Goal: Information Seeking & Learning: Learn about a topic

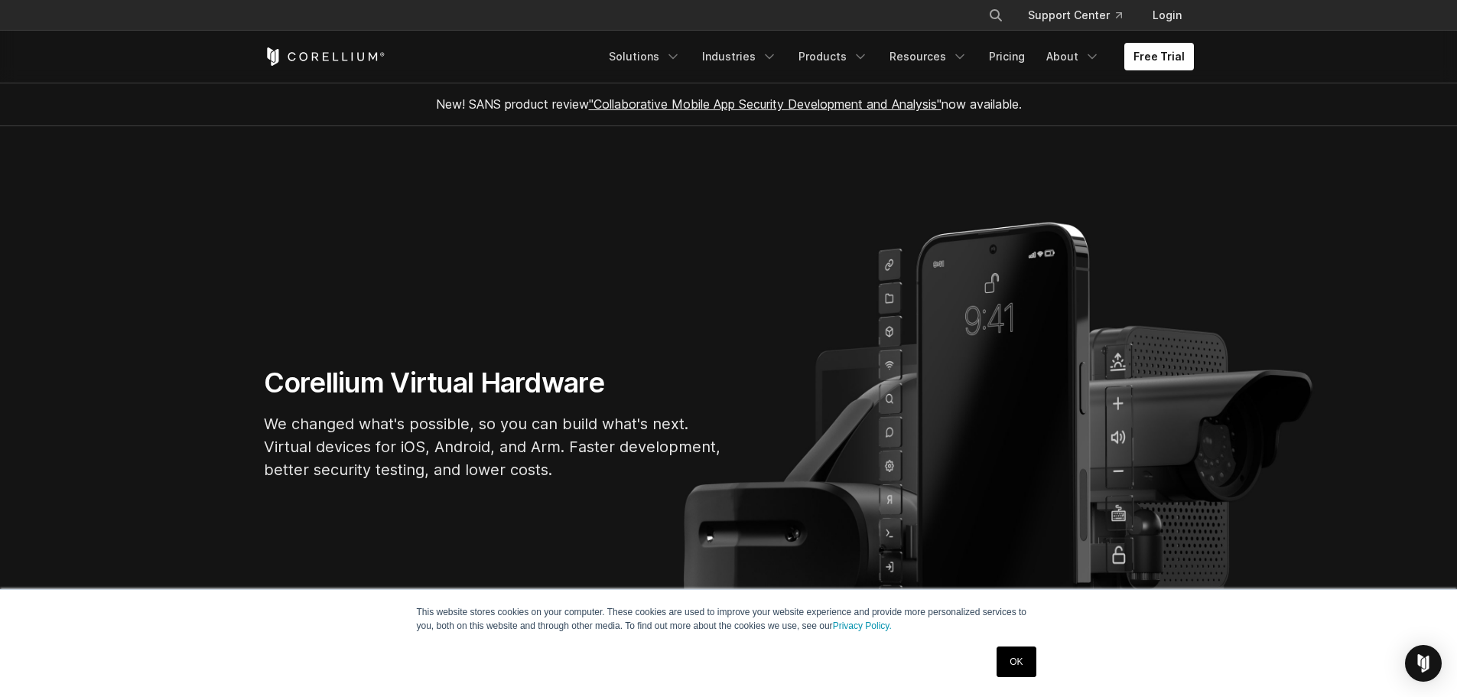
click at [1030, 658] on link "OK" at bounding box center [1016, 661] width 39 height 31
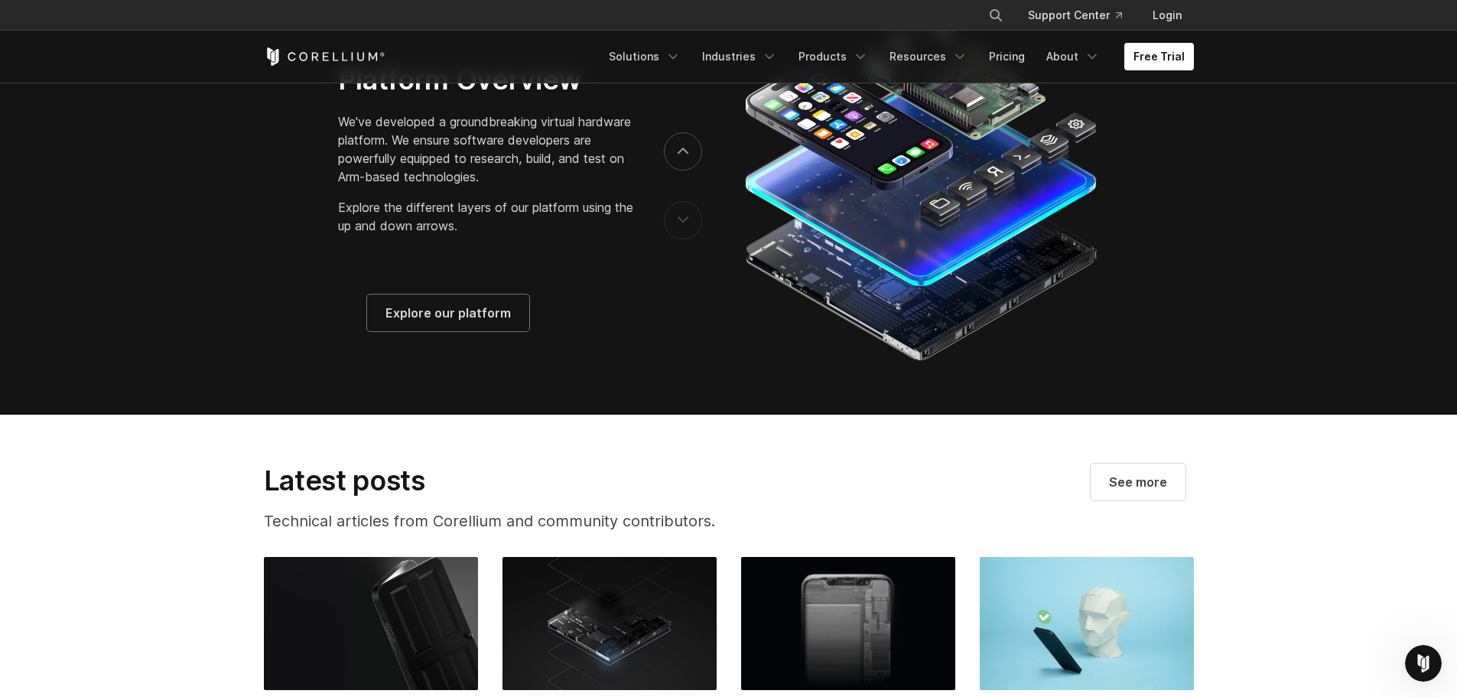
scroll to position [2601, 0]
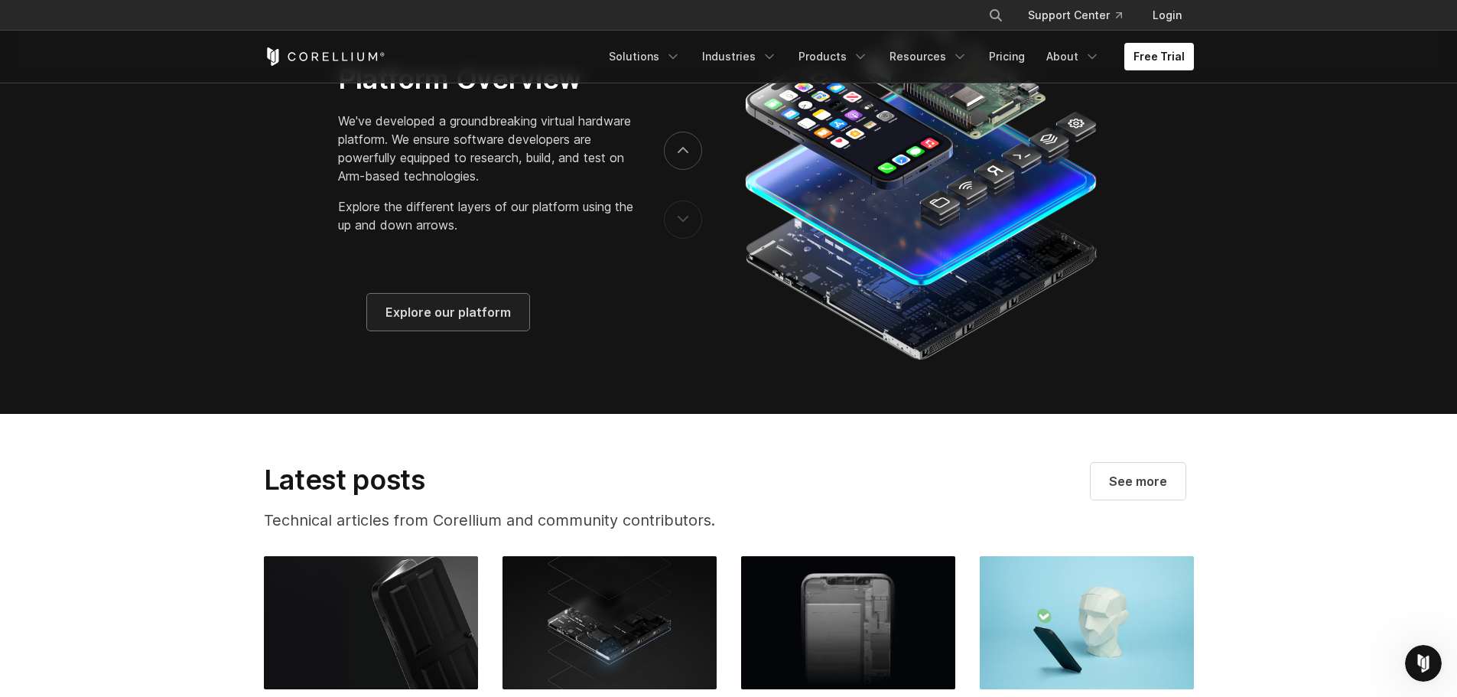
click at [434, 321] on span "Explore our platform" at bounding box center [448, 312] width 125 height 18
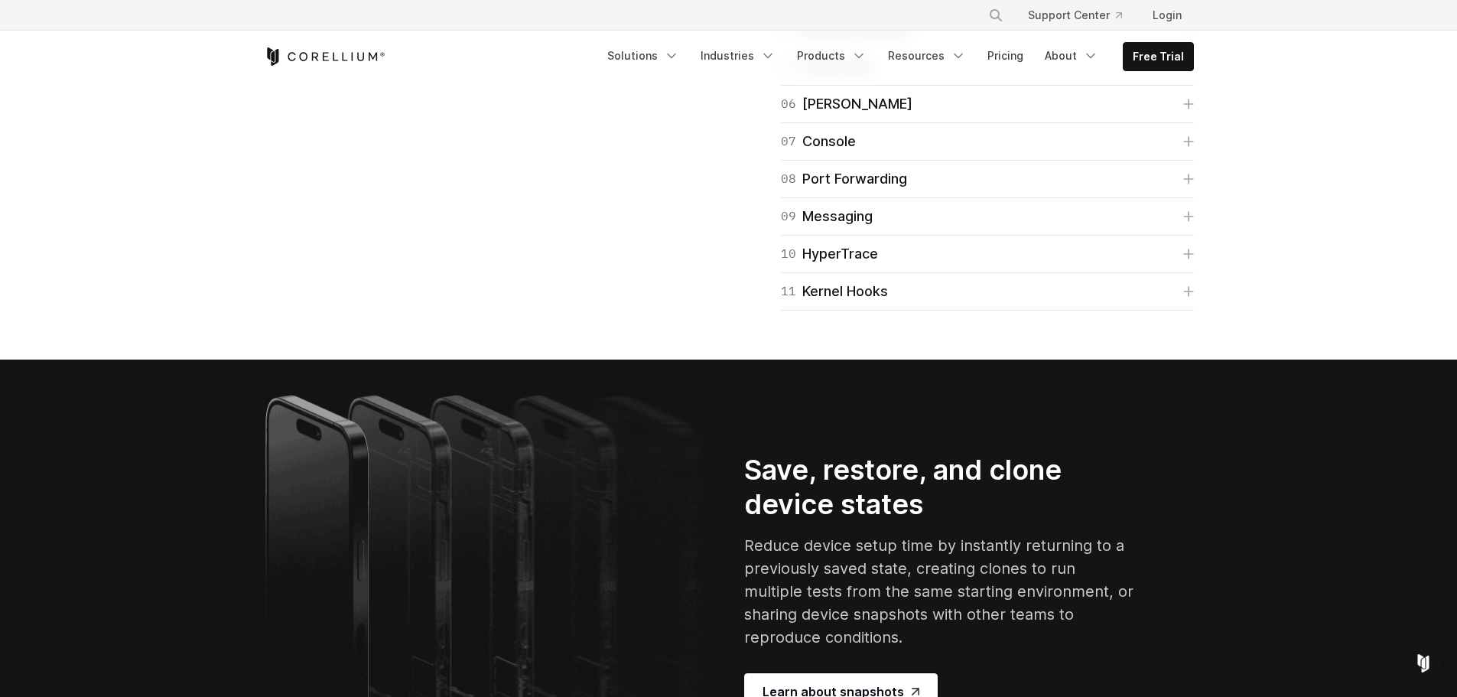
scroll to position [2601, 0]
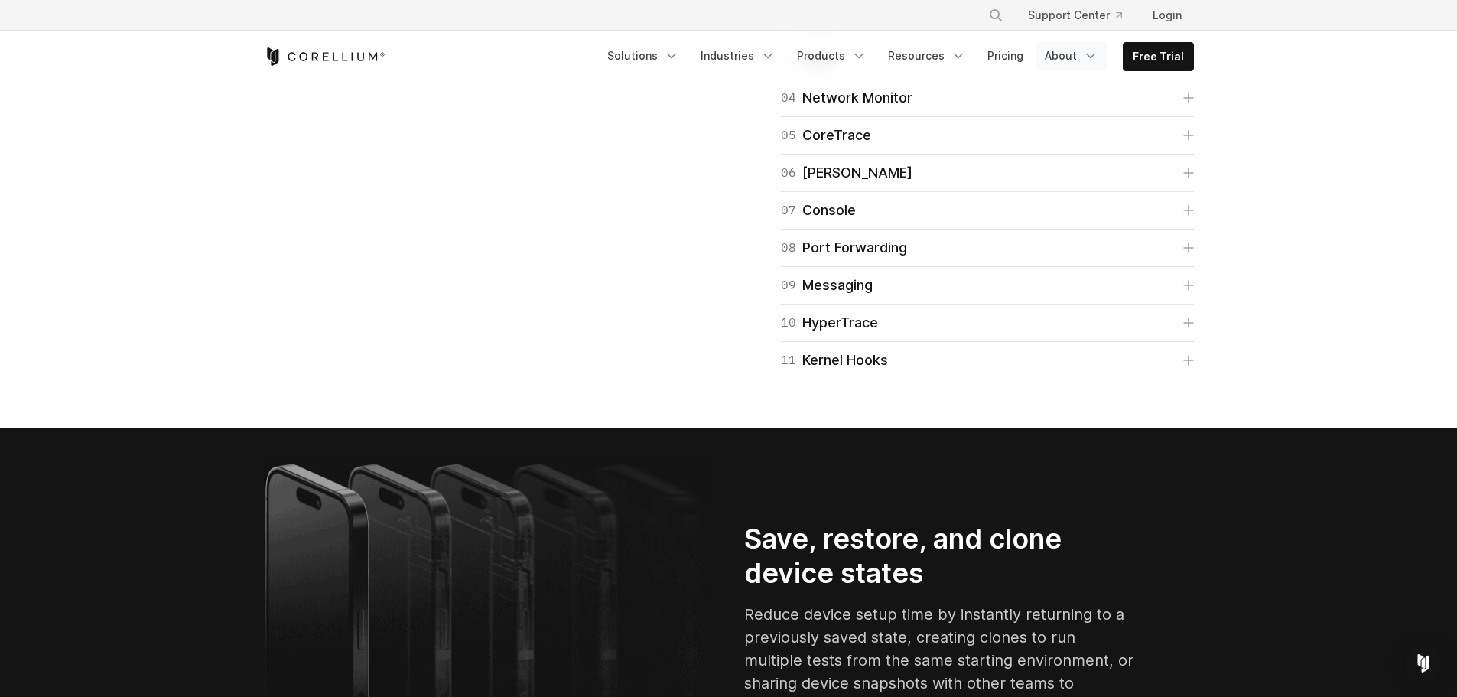
click at [1065, 58] on link "About" at bounding box center [1072, 56] width 72 height 28
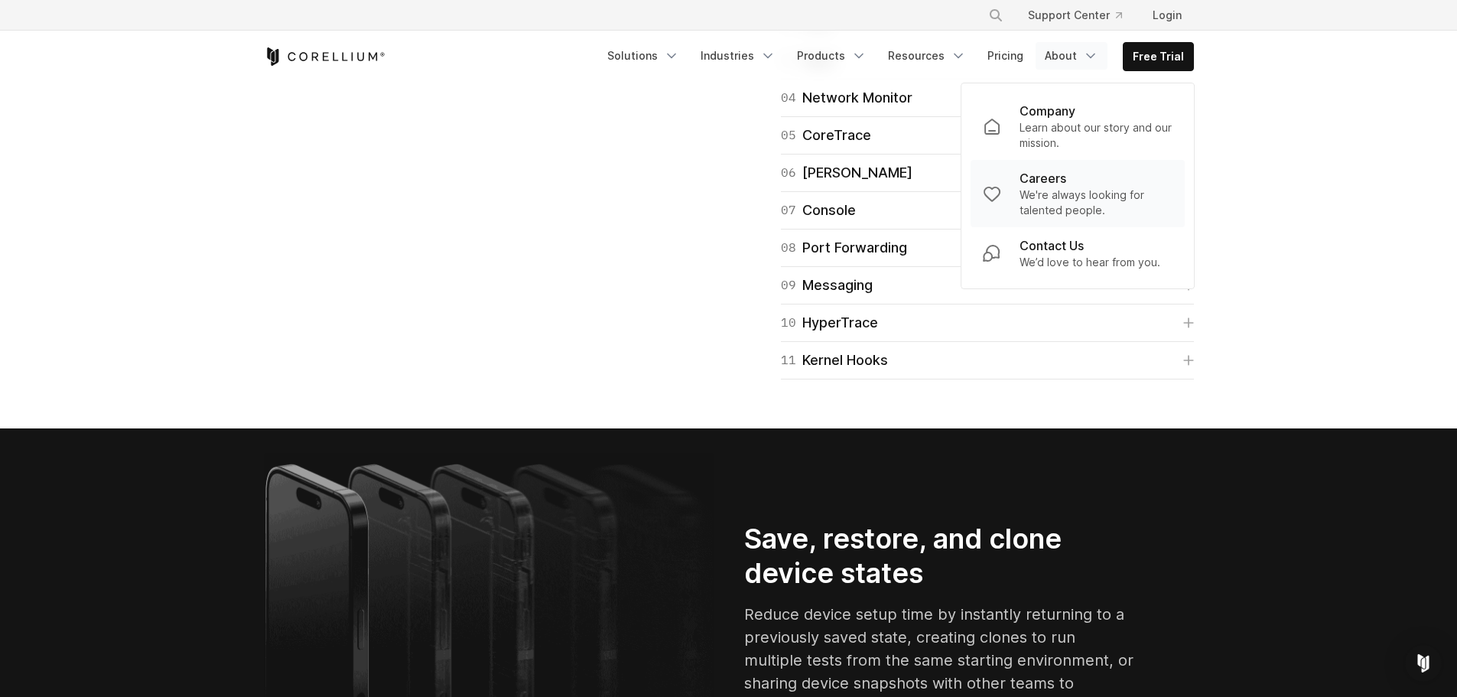
click at [1060, 186] on p "Careers" at bounding box center [1043, 178] width 47 height 18
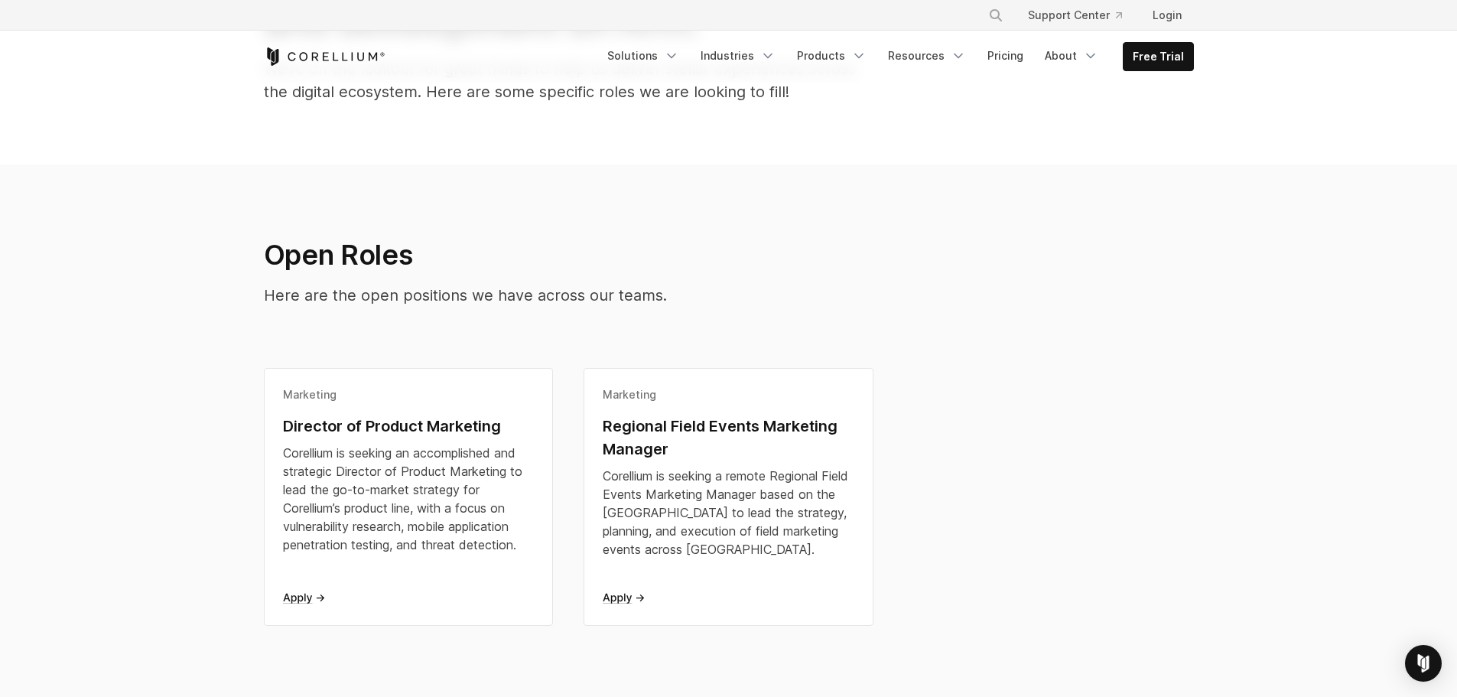
scroll to position [230, 0]
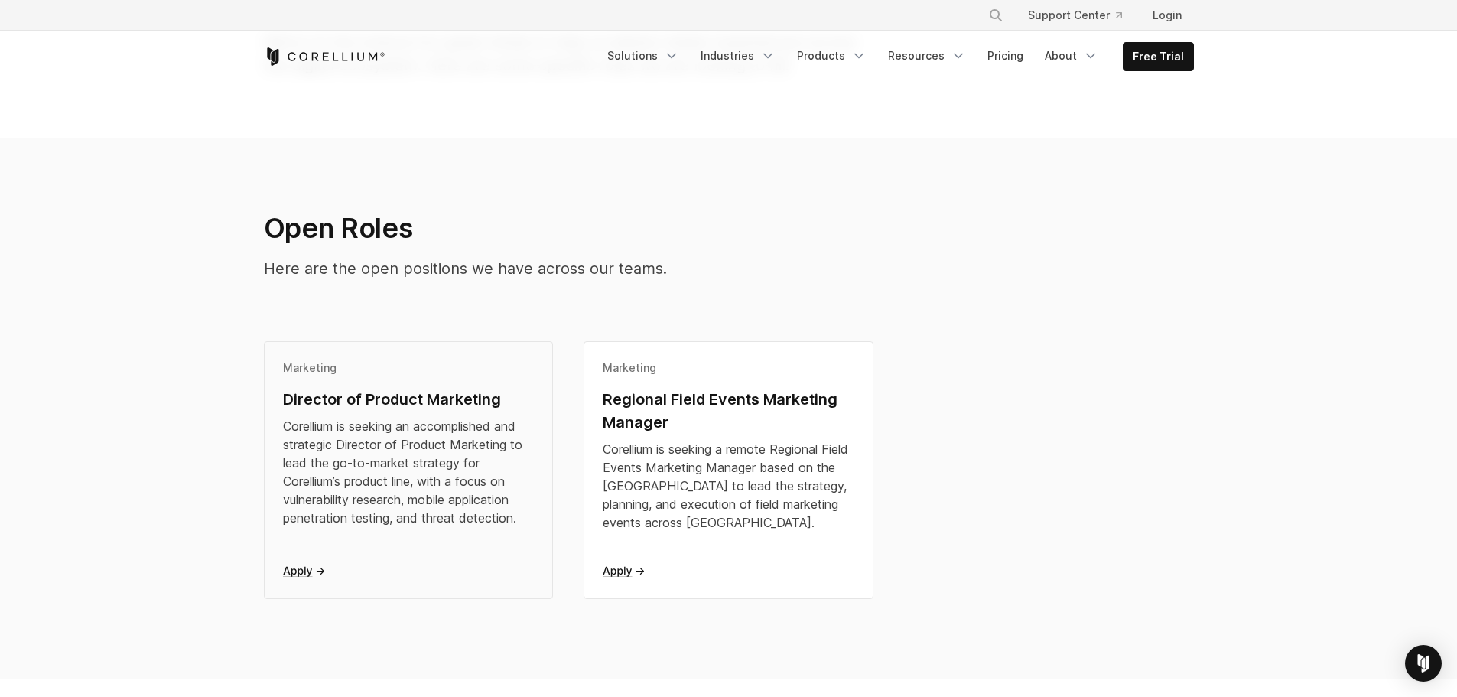
click at [379, 453] on div "Corellium is seeking an accomplished and strategic Director of Product Marketin…" at bounding box center [409, 472] width 252 height 110
click at [650, 54] on link "Solutions" at bounding box center [643, 56] width 90 height 28
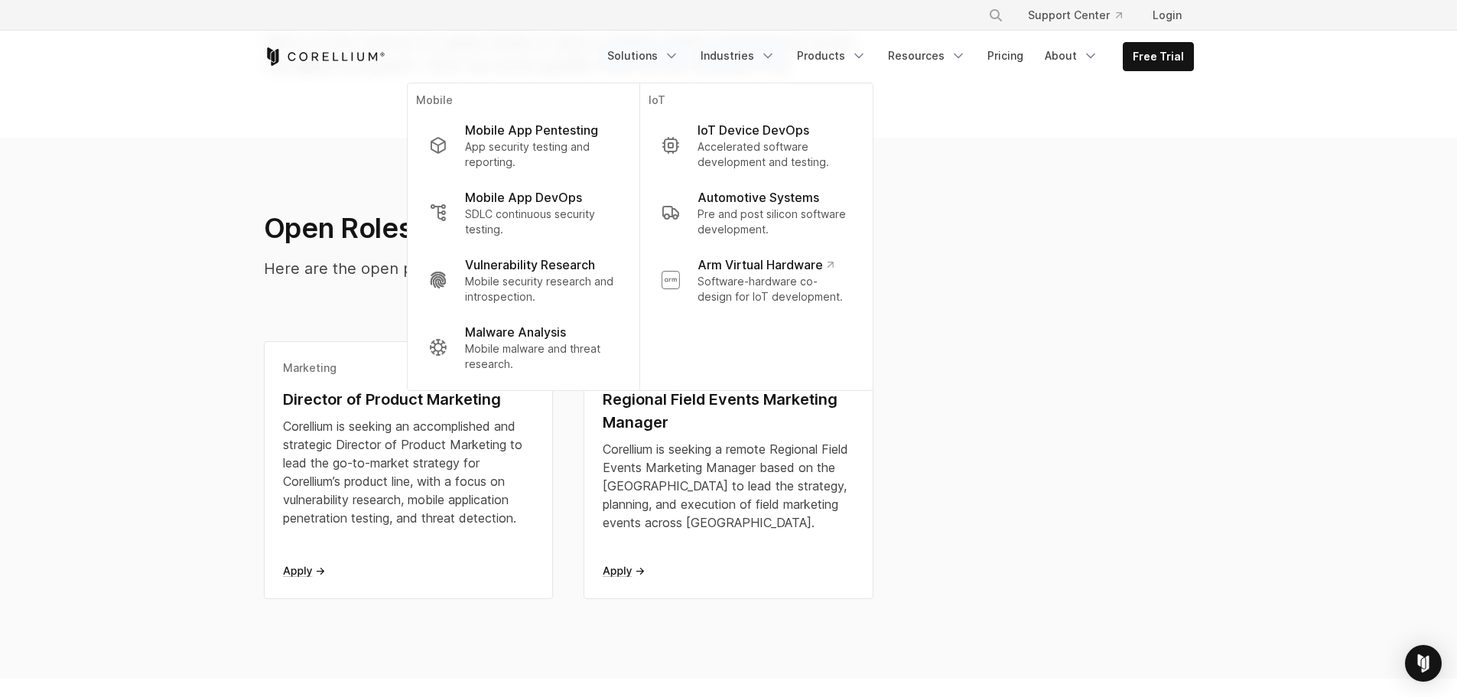
click at [728, 51] on link "Industries" at bounding box center [738, 56] width 93 height 28
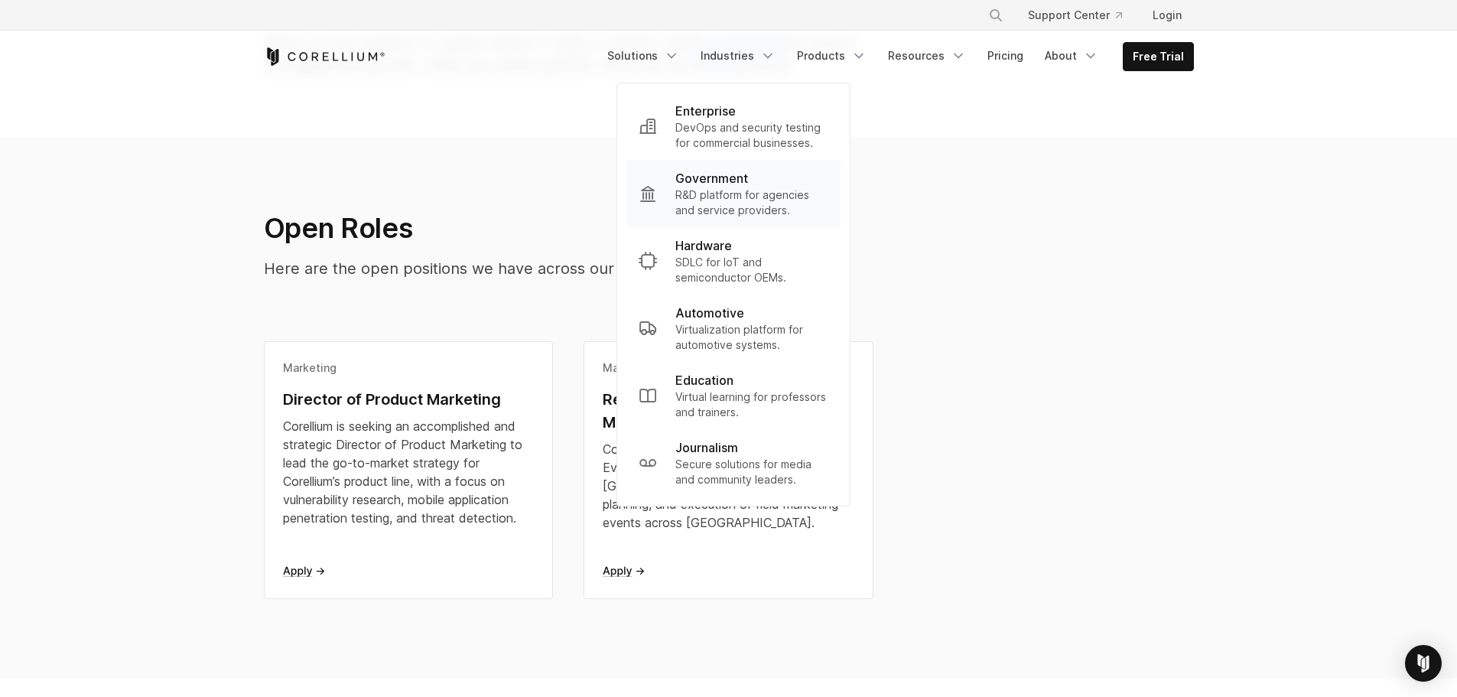
click at [743, 174] on p "Government" at bounding box center [712, 178] width 73 height 18
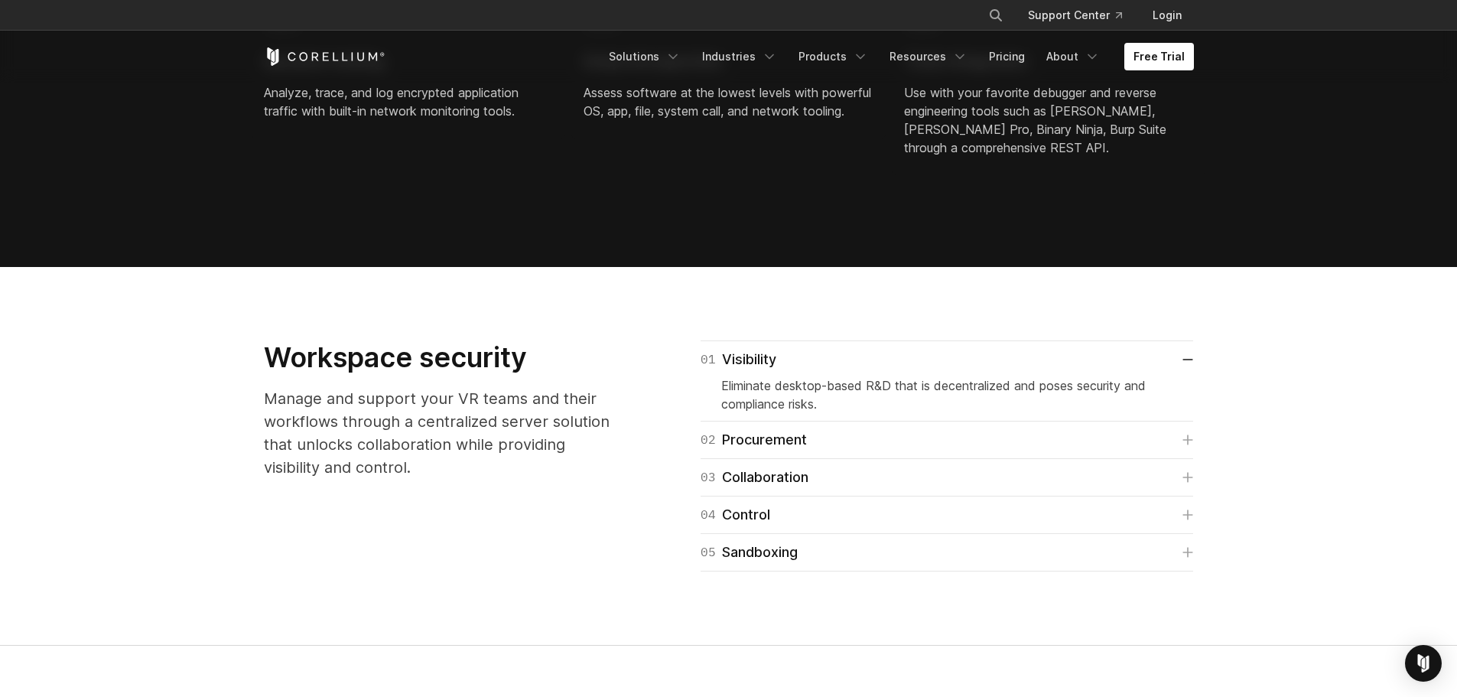
scroll to position [1836, 0]
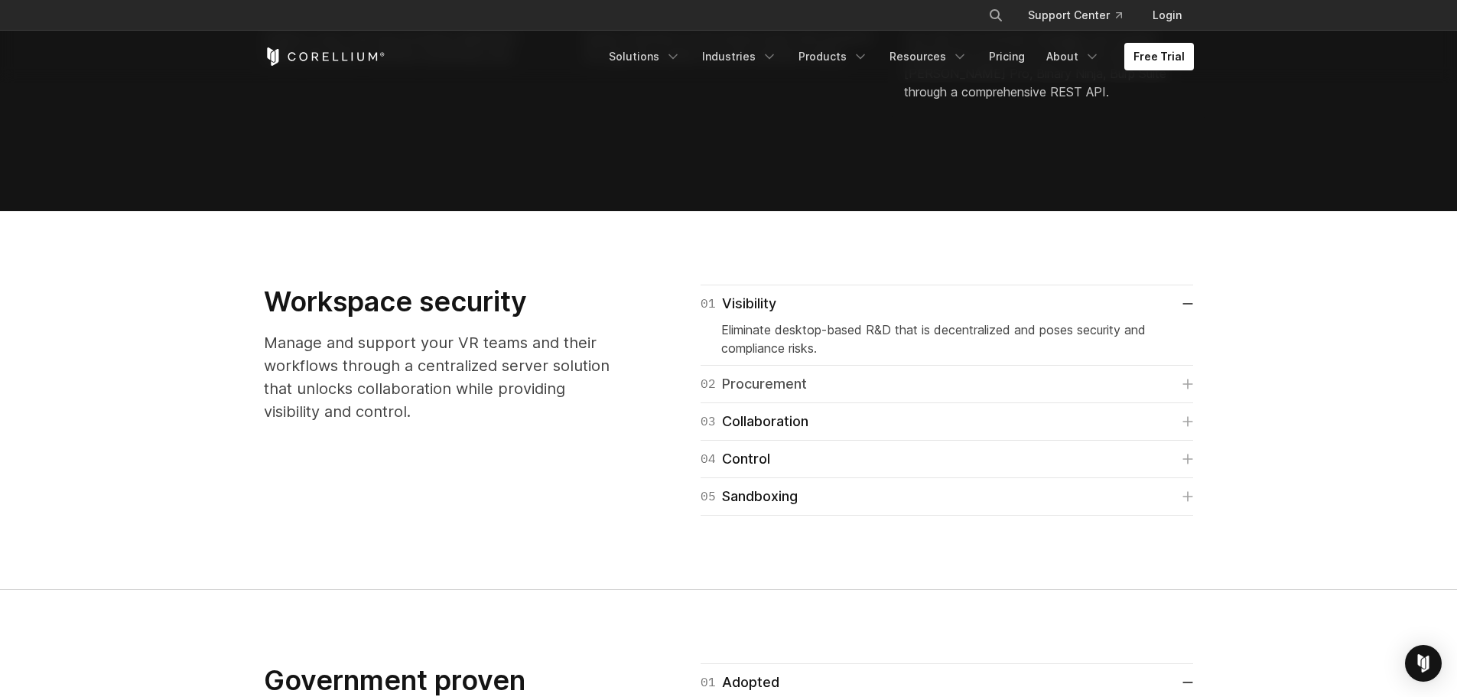
click at [1134, 391] on link "02 Procurement" at bounding box center [947, 383] width 493 height 21
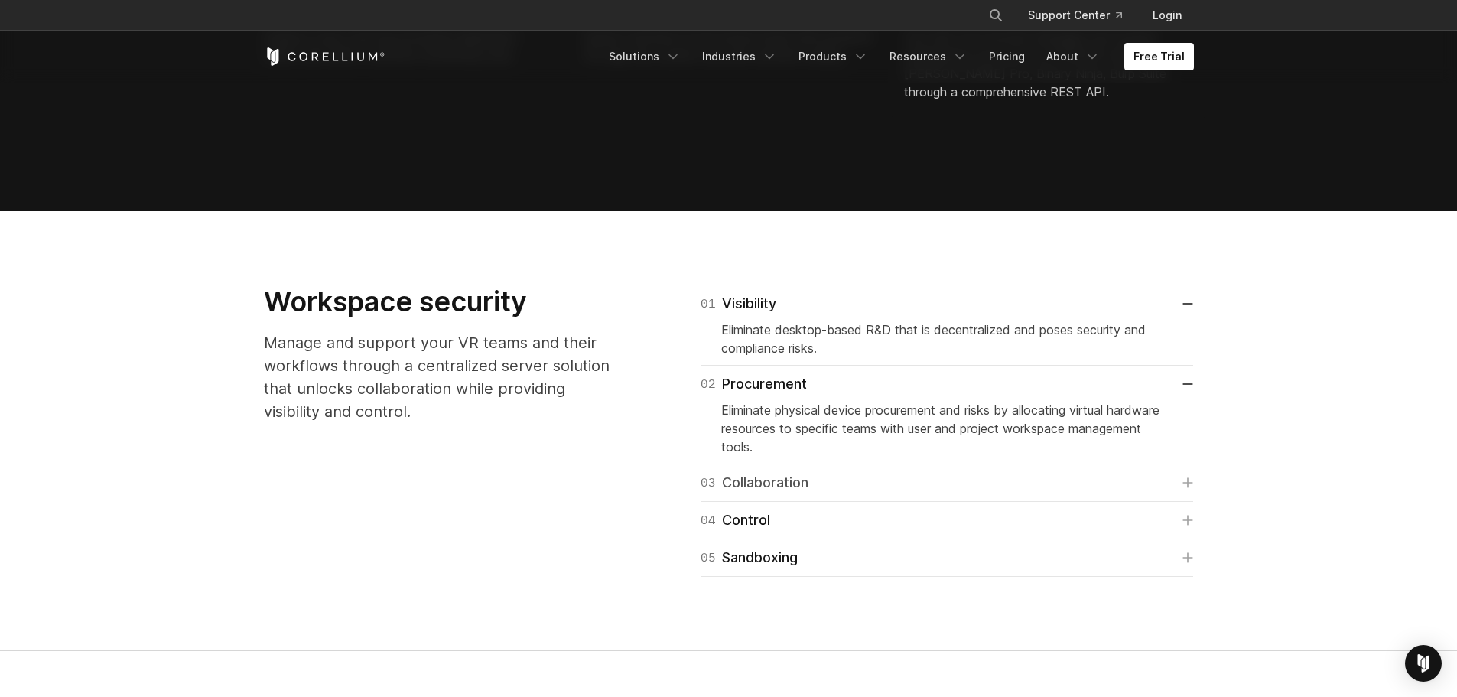
click at [1013, 478] on link "03 Collaboration" at bounding box center [947, 482] width 493 height 21
click at [1100, 487] on link "03 Collaboration" at bounding box center [947, 482] width 493 height 21
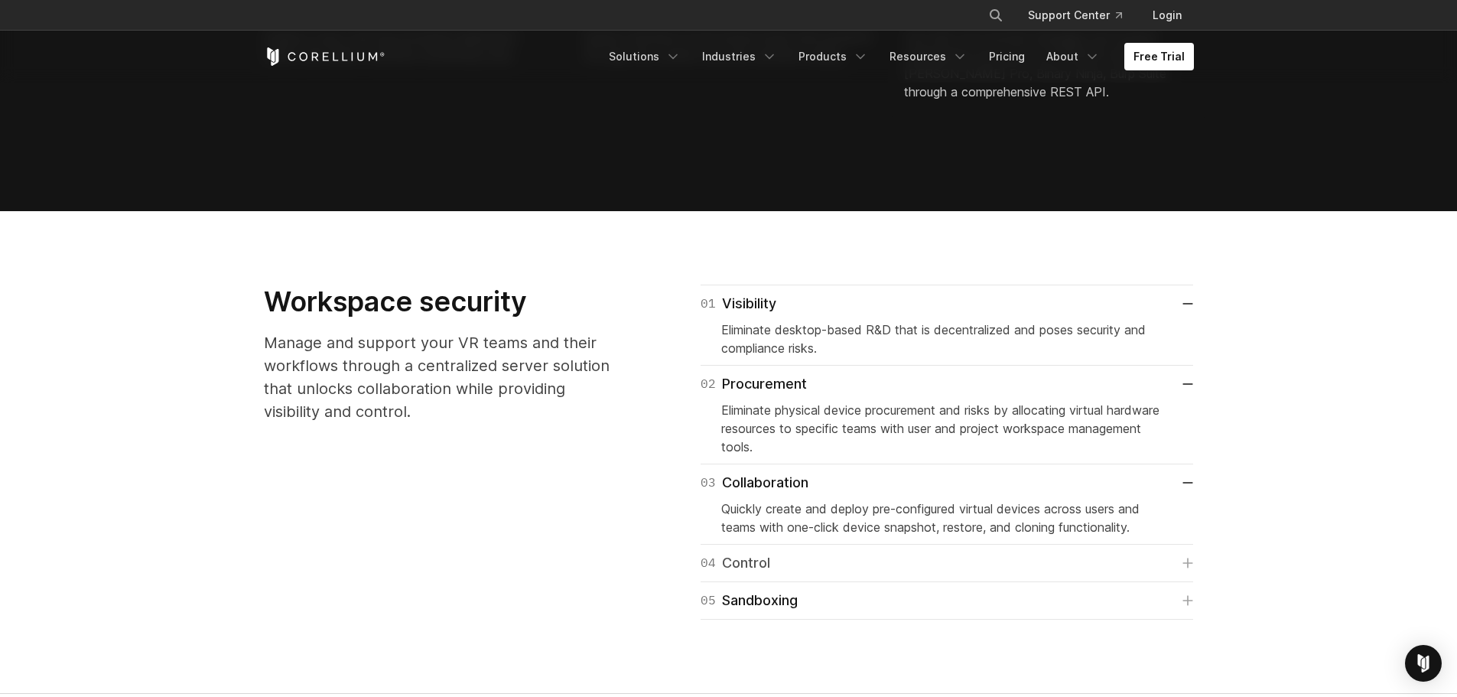
click at [1054, 565] on link "04 Control" at bounding box center [947, 562] width 493 height 21
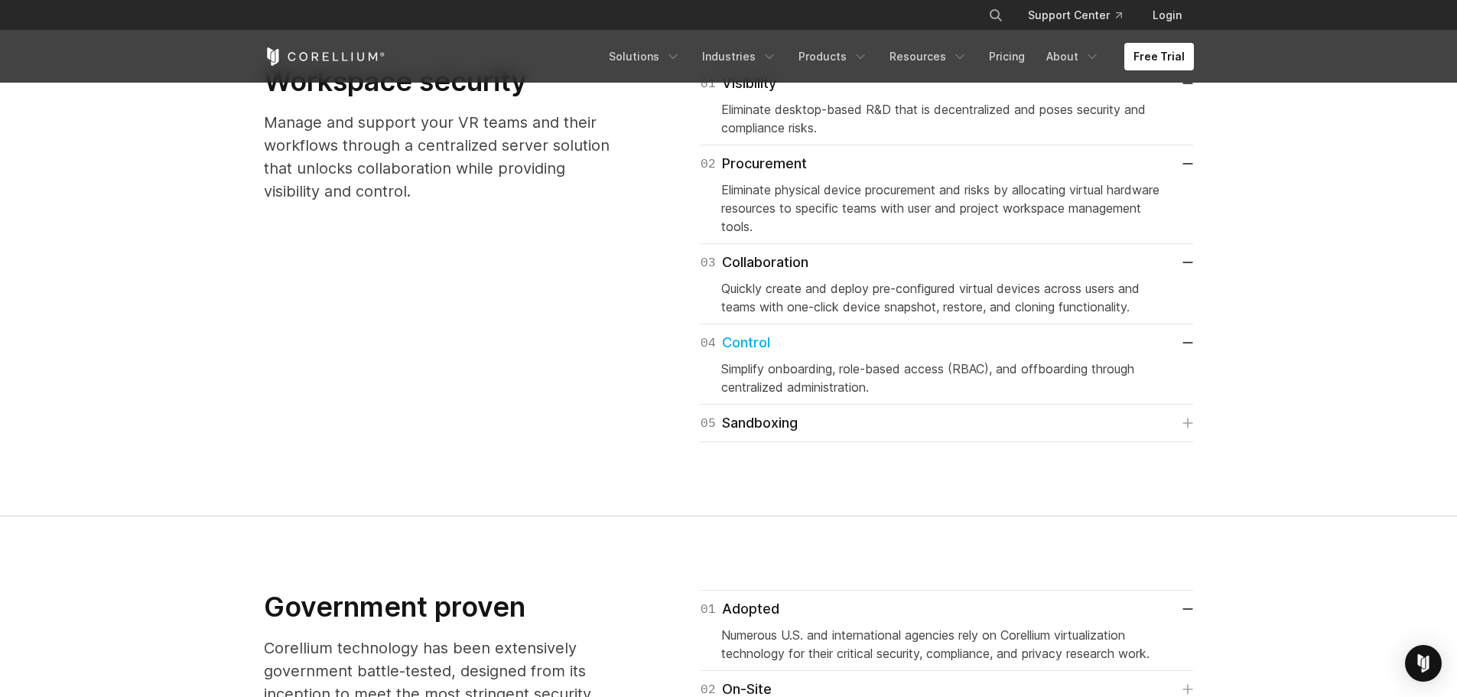
scroll to position [2066, 0]
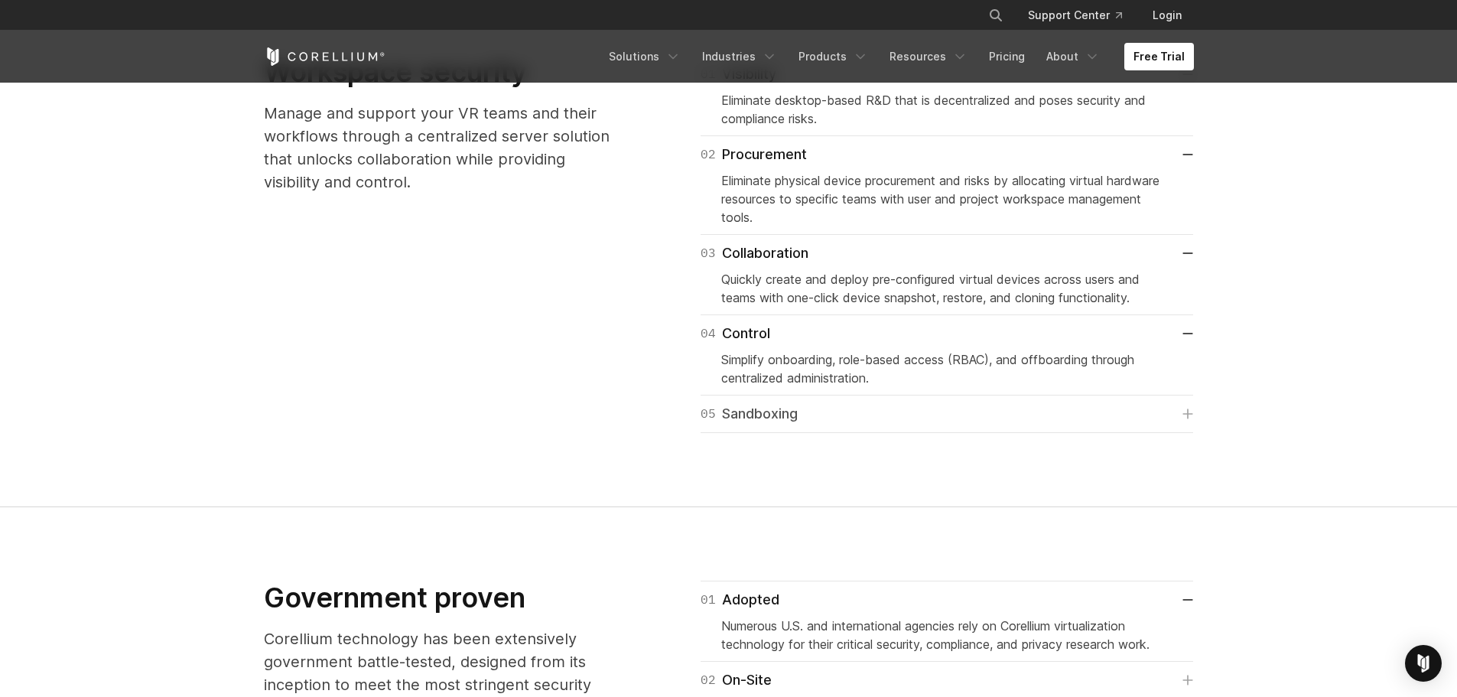
click at [984, 409] on link "05 Sandboxing" at bounding box center [947, 413] width 493 height 21
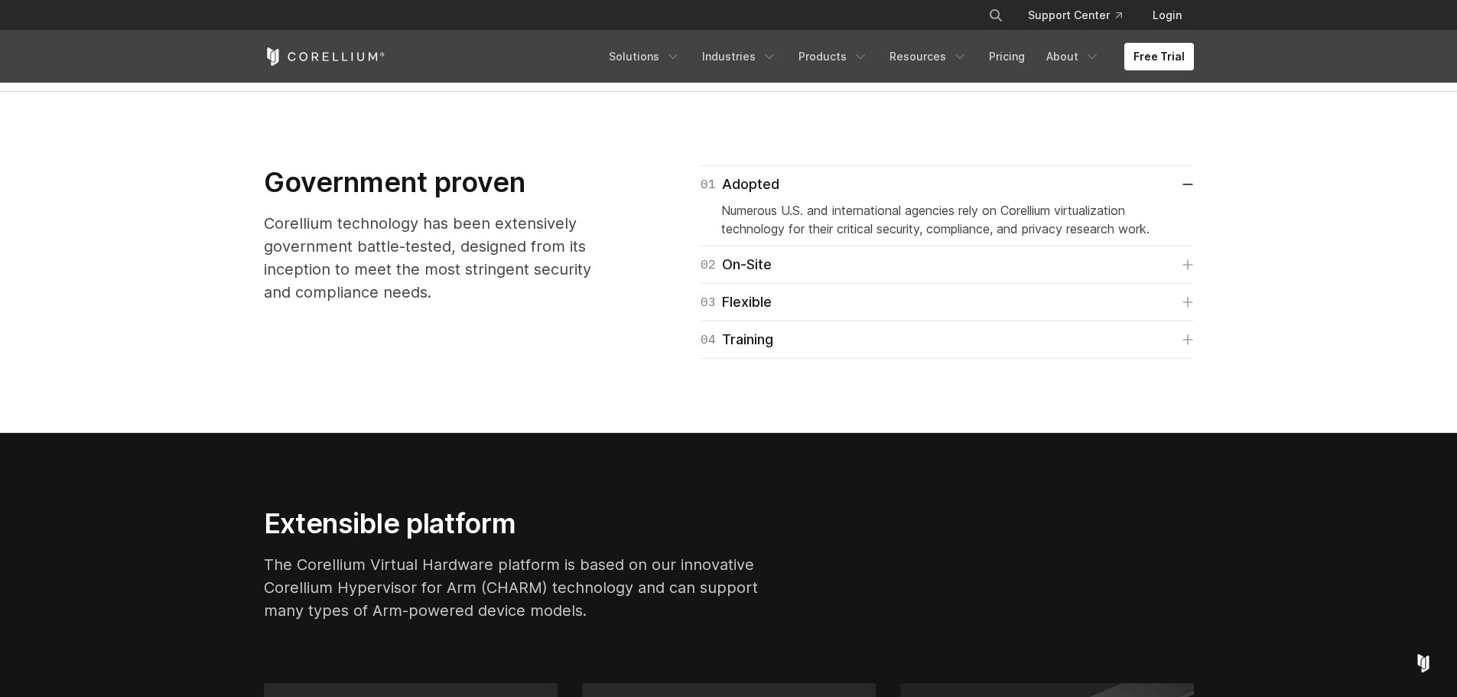
scroll to position [2525, 0]
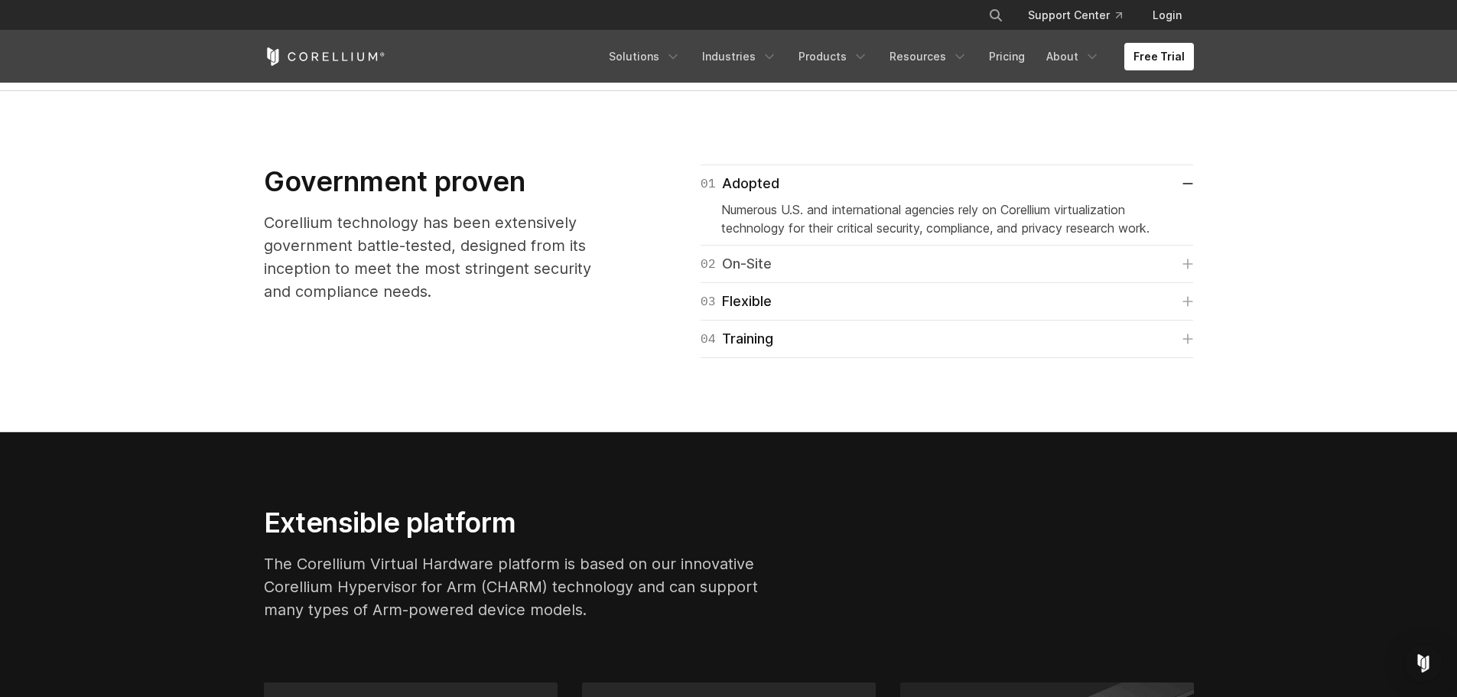
click at [972, 271] on link "02 On-Site" at bounding box center [947, 263] width 493 height 21
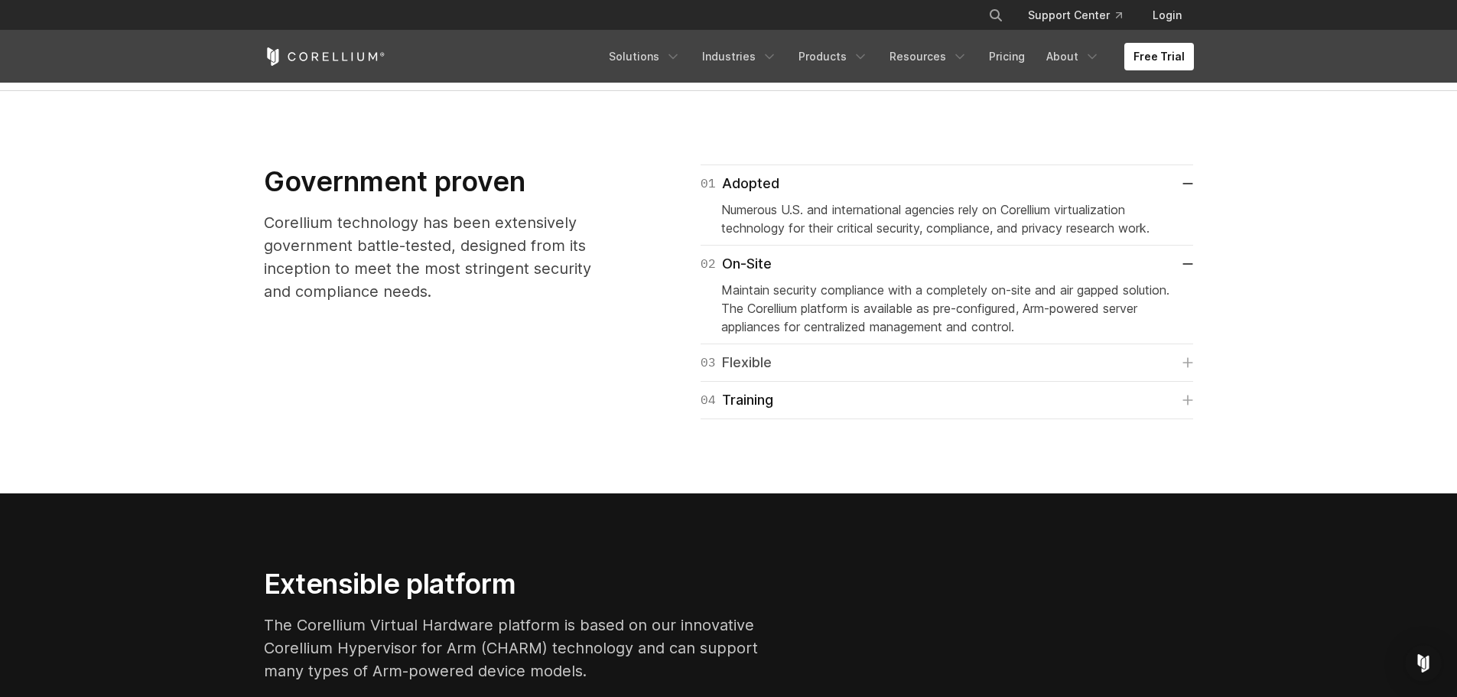
click at [929, 357] on link "03 Flexible" at bounding box center [947, 362] width 493 height 21
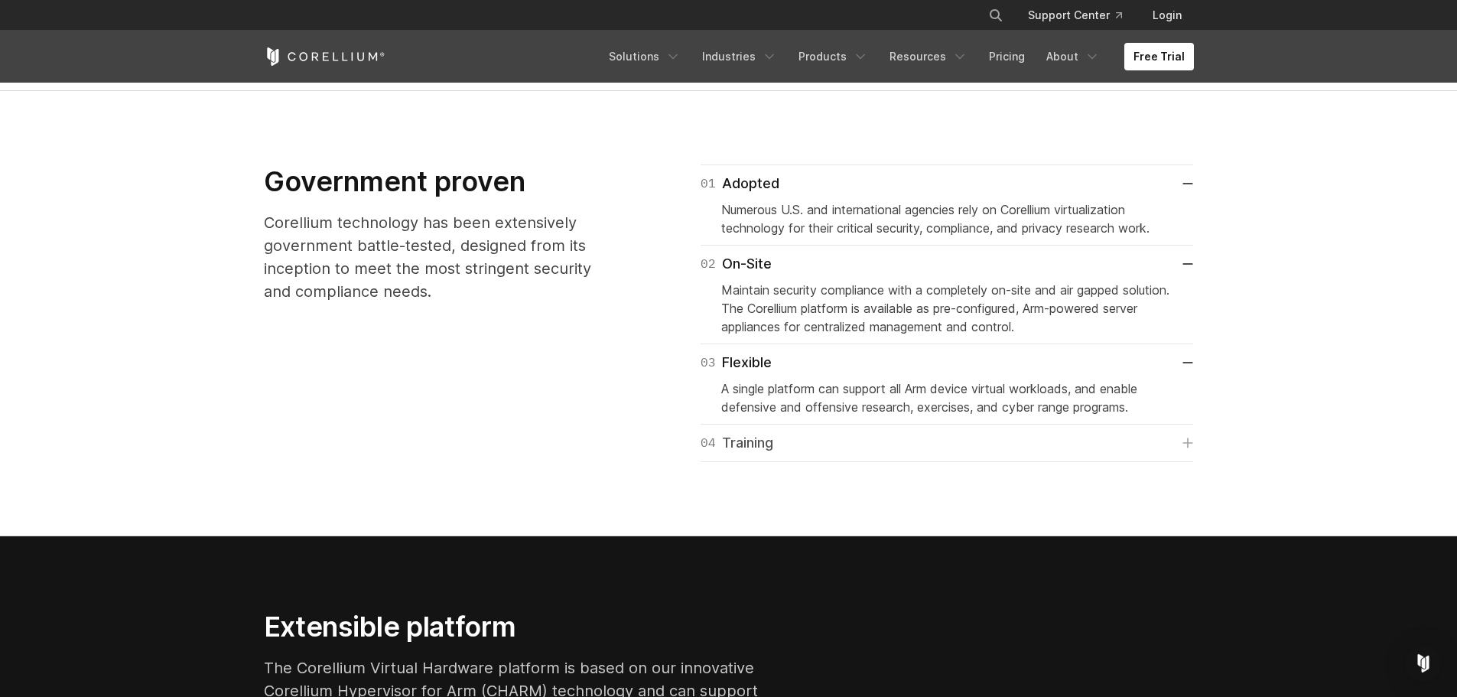
click at [966, 441] on link "04 Training" at bounding box center [947, 442] width 493 height 21
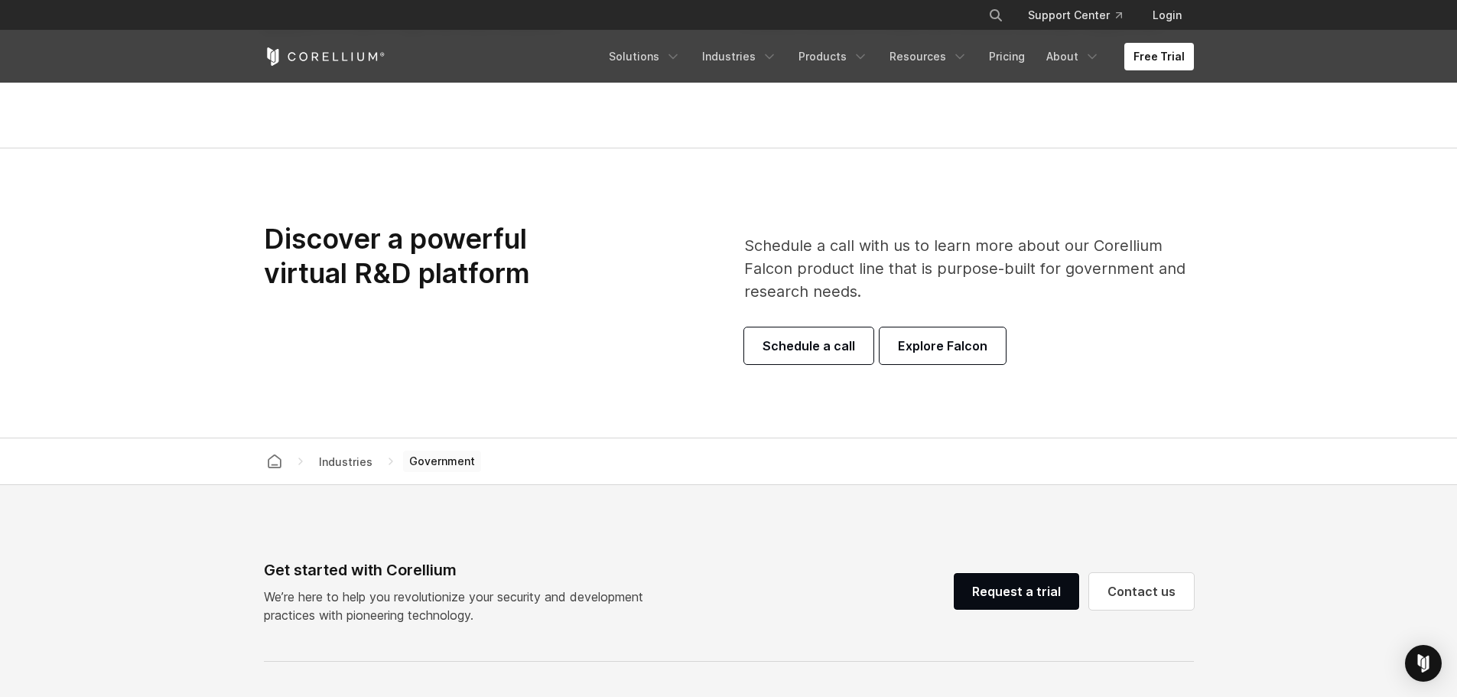
scroll to position [4361, 0]
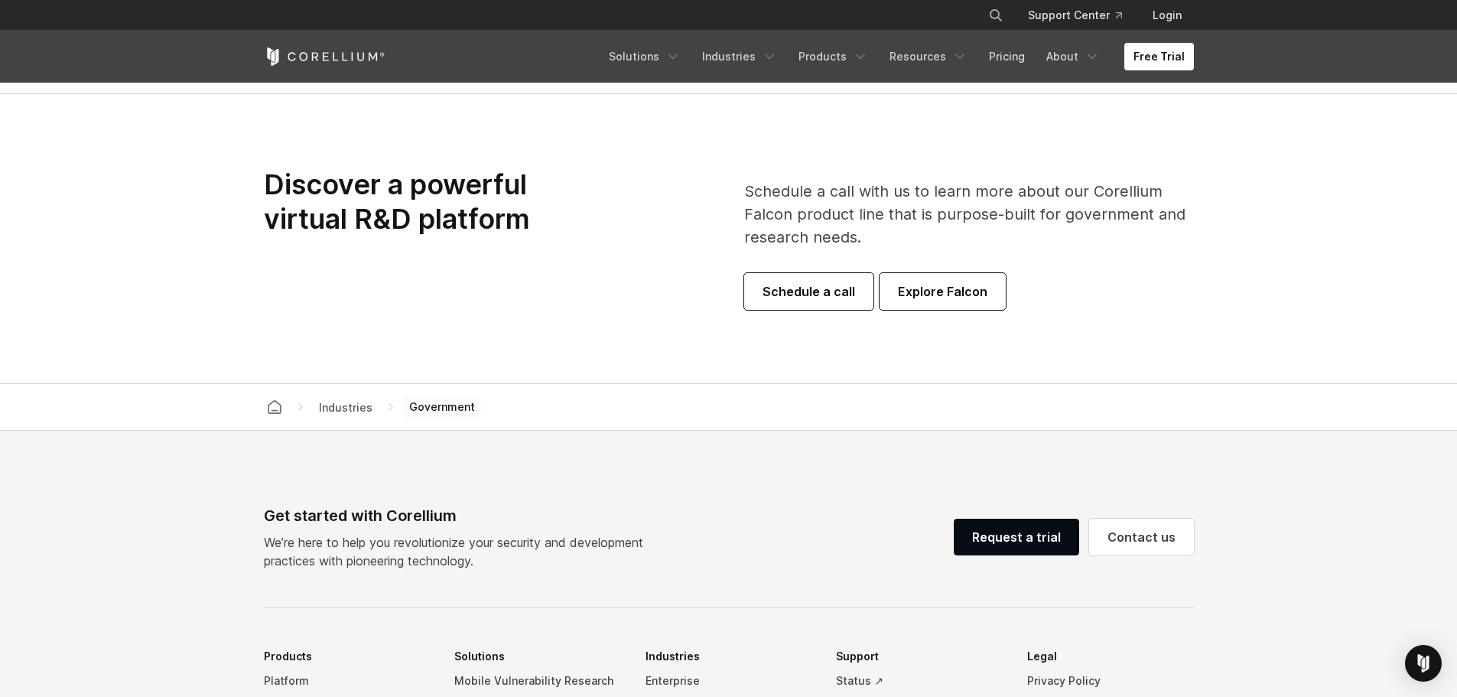
click at [924, 288] on span "Explore Falcon" at bounding box center [943, 291] width 90 height 18
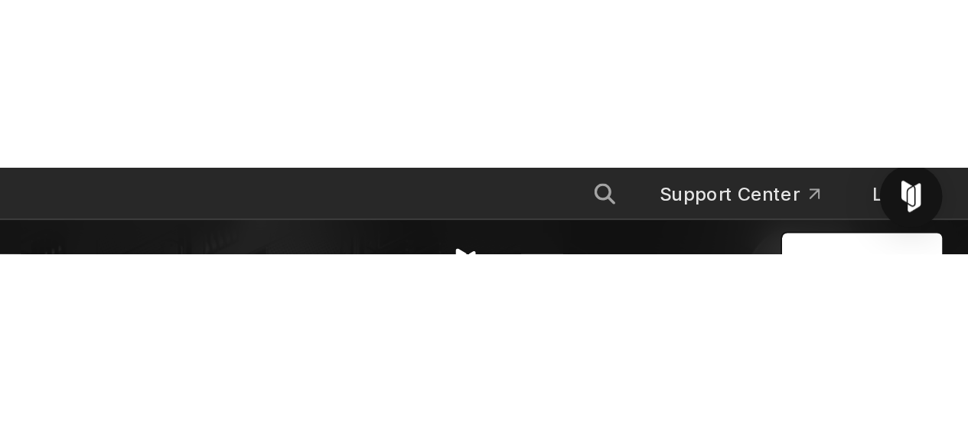
scroll to position [3851, 0]
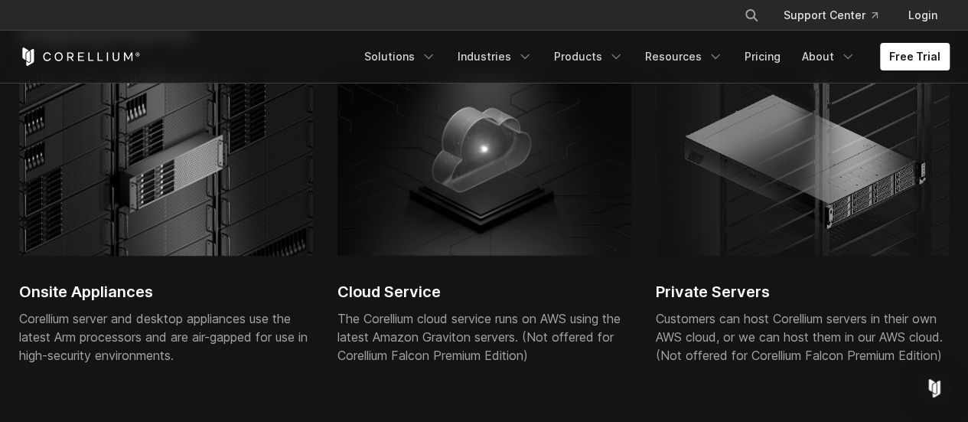
click at [93, 54] on icon "Corellium Home" at bounding box center [80, 56] width 122 height 18
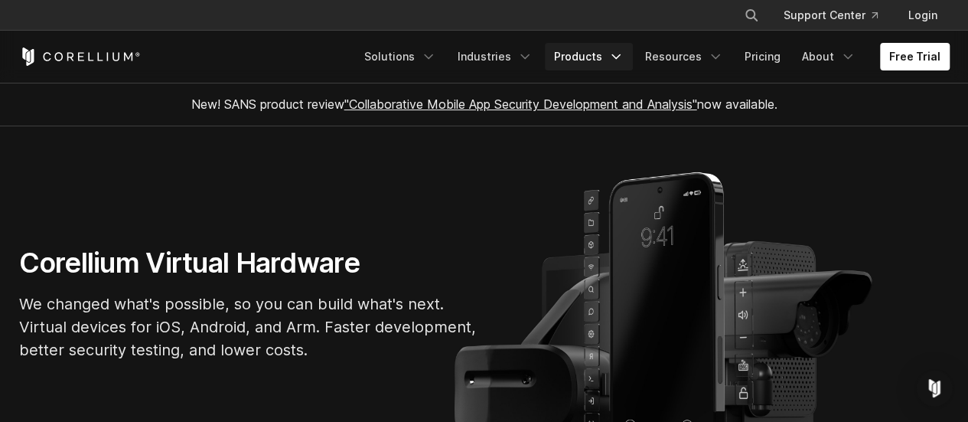
click at [578, 54] on link "Products" at bounding box center [589, 57] width 88 height 28
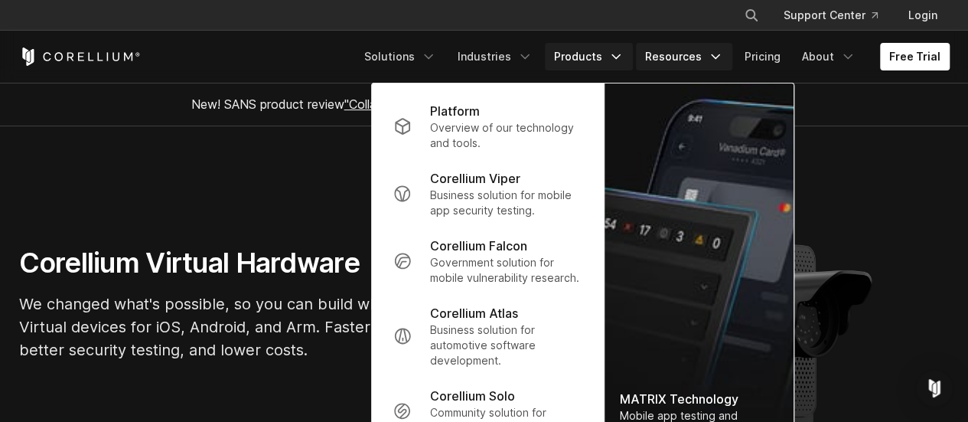
click at [696, 59] on link "Resources" at bounding box center [684, 57] width 96 height 28
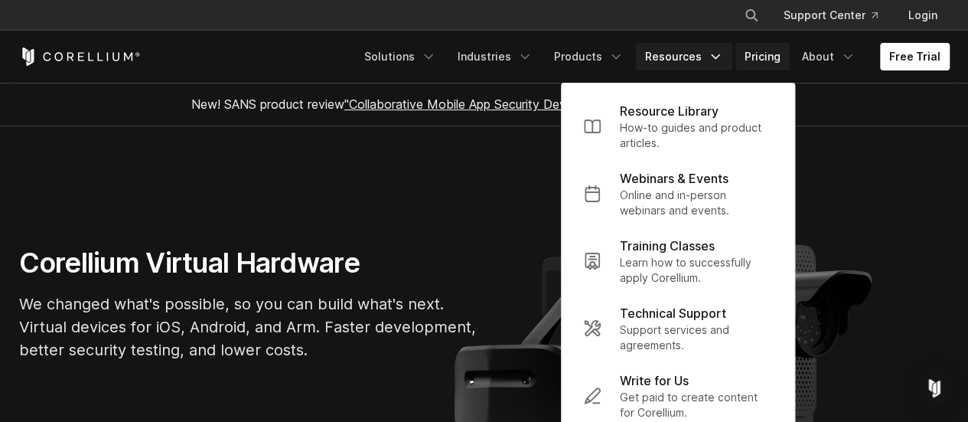
click at [769, 53] on link "Pricing" at bounding box center [762, 57] width 54 height 28
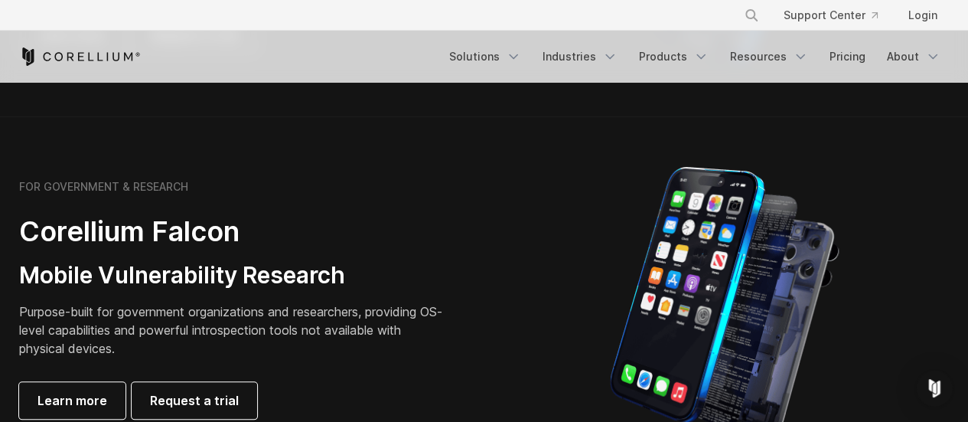
scroll to position [689, 0]
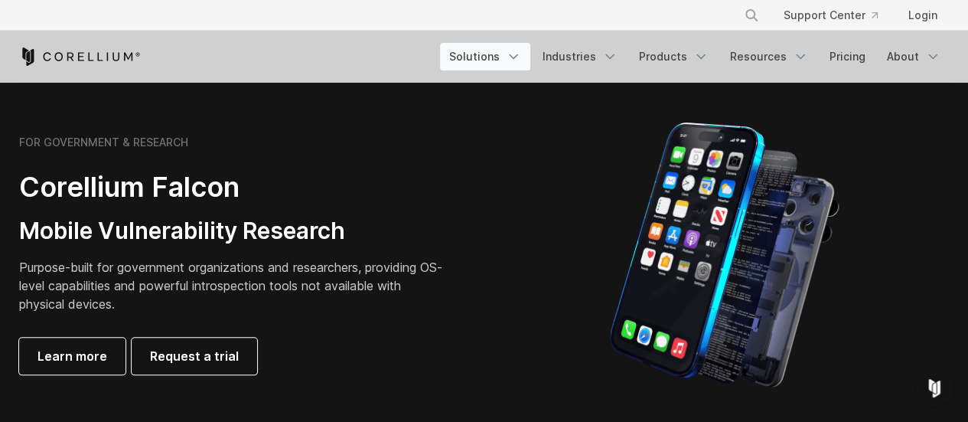
click at [490, 52] on link "Solutions" at bounding box center [485, 57] width 90 height 28
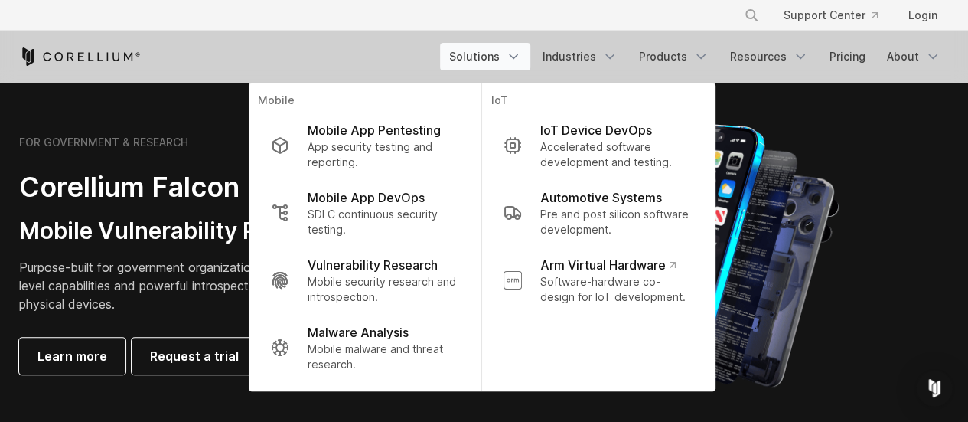
click at [361, 42] on div "Free Trial Solutions" at bounding box center [484, 57] width 930 height 52
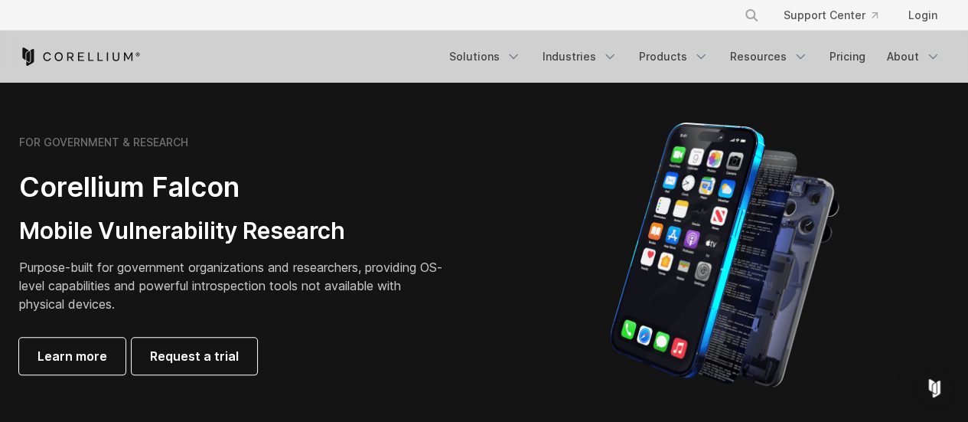
click at [50, 47] on icon "Corellium Home" at bounding box center [80, 56] width 122 height 18
